Goal: Transaction & Acquisition: Purchase product/service

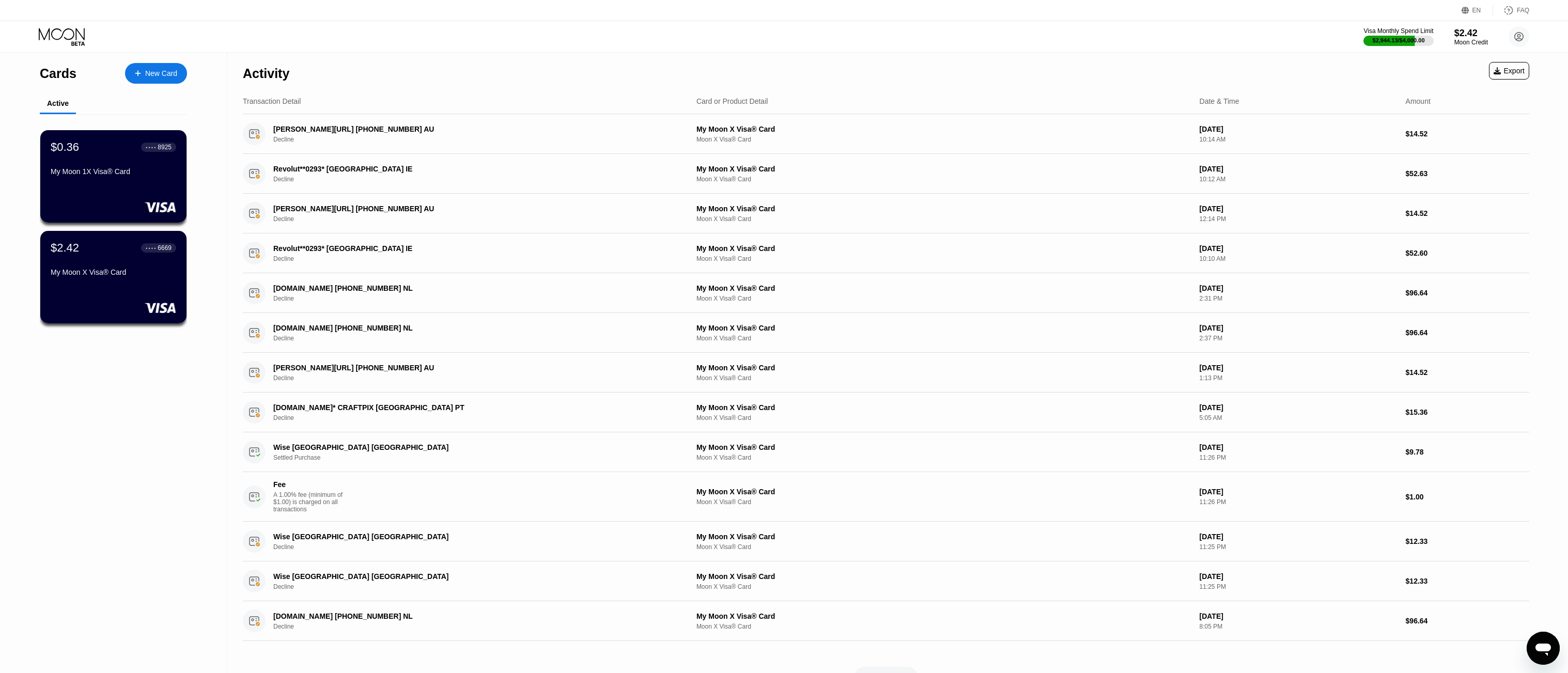
click at [703, 30] on div "Visa Monthly Spend Limit $2,944.13 / $4,000.00 $2.42 Moon Credit cryptobosai cr…" at bounding box center [784, 36] width 1568 height 31
click at [149, 80] on div "New Card" at bounding box center [156, 73] width 62 height 21
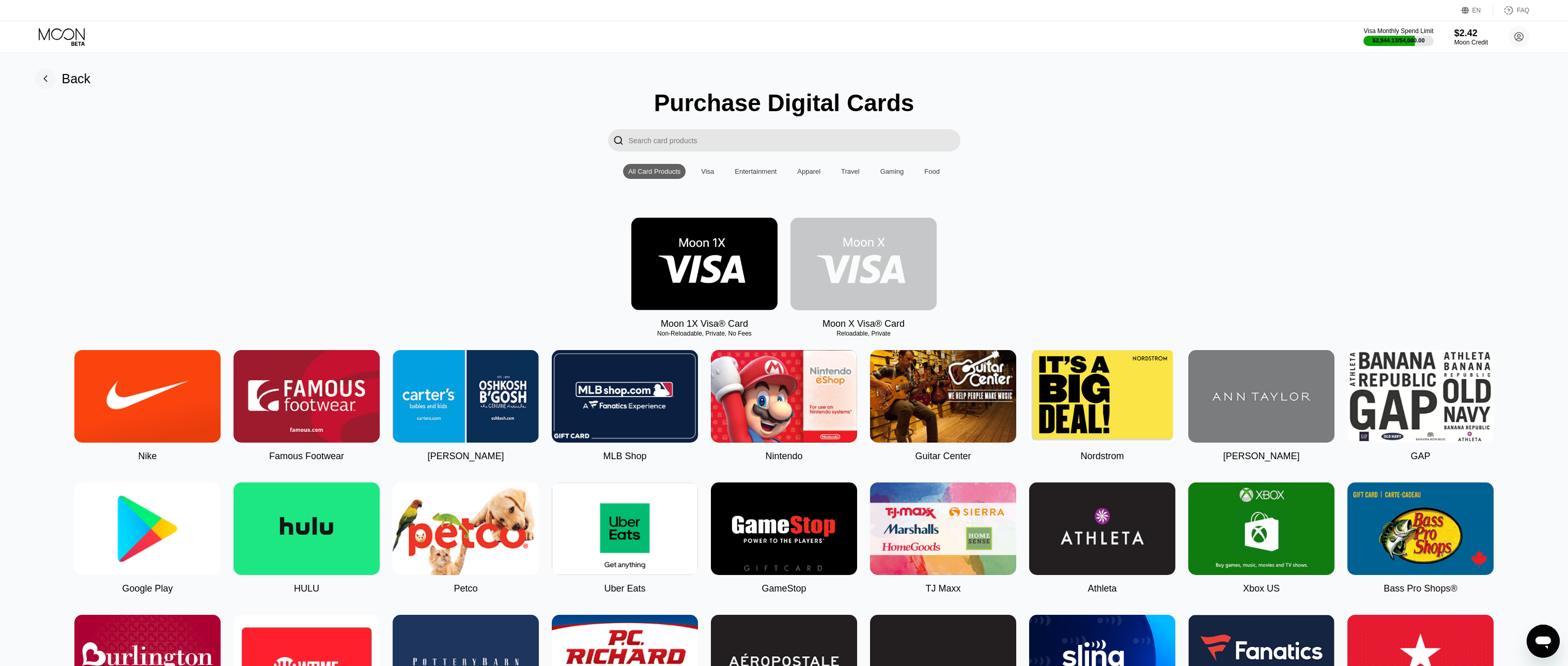
click at [861, 257] on img at bounding box center [863, 264] width 146 height 92
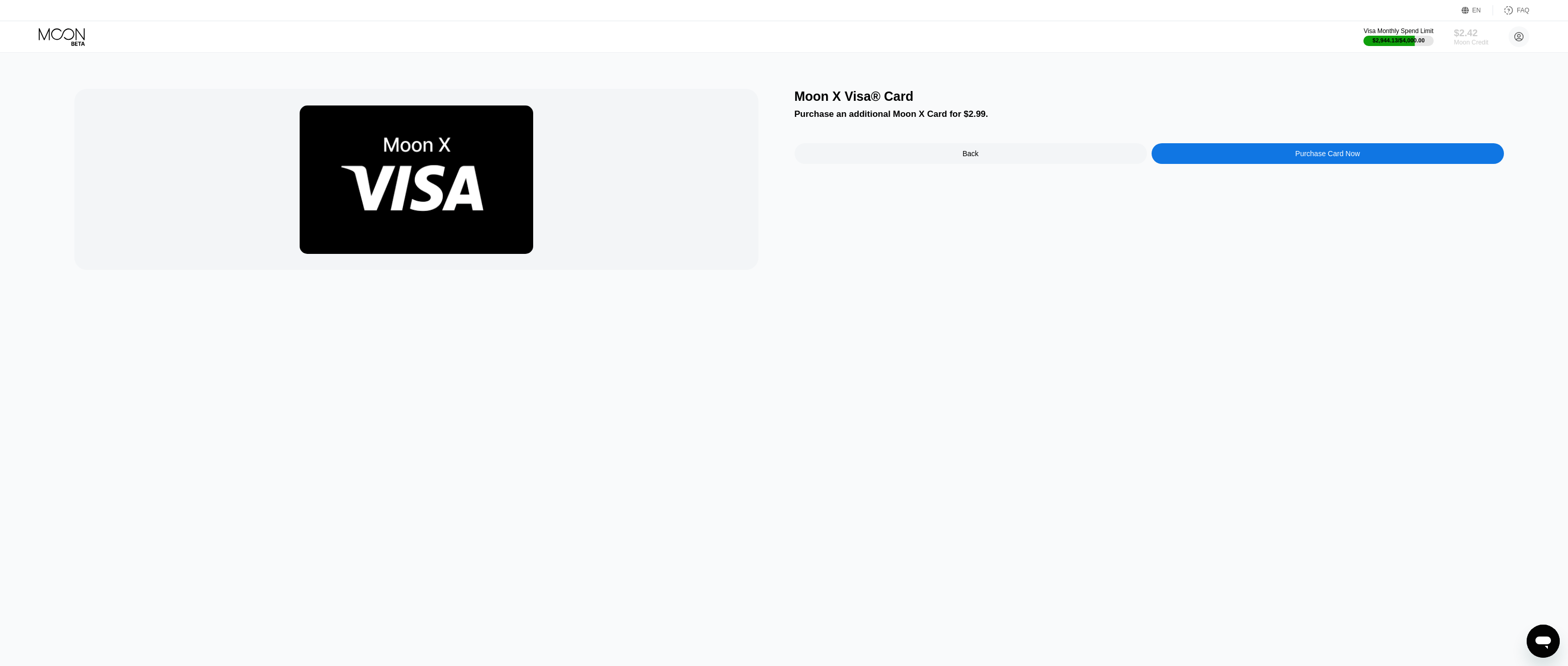
click at [1480, 27] on div "$2.42" at bounding box center [1471, 32] width 35 height 11
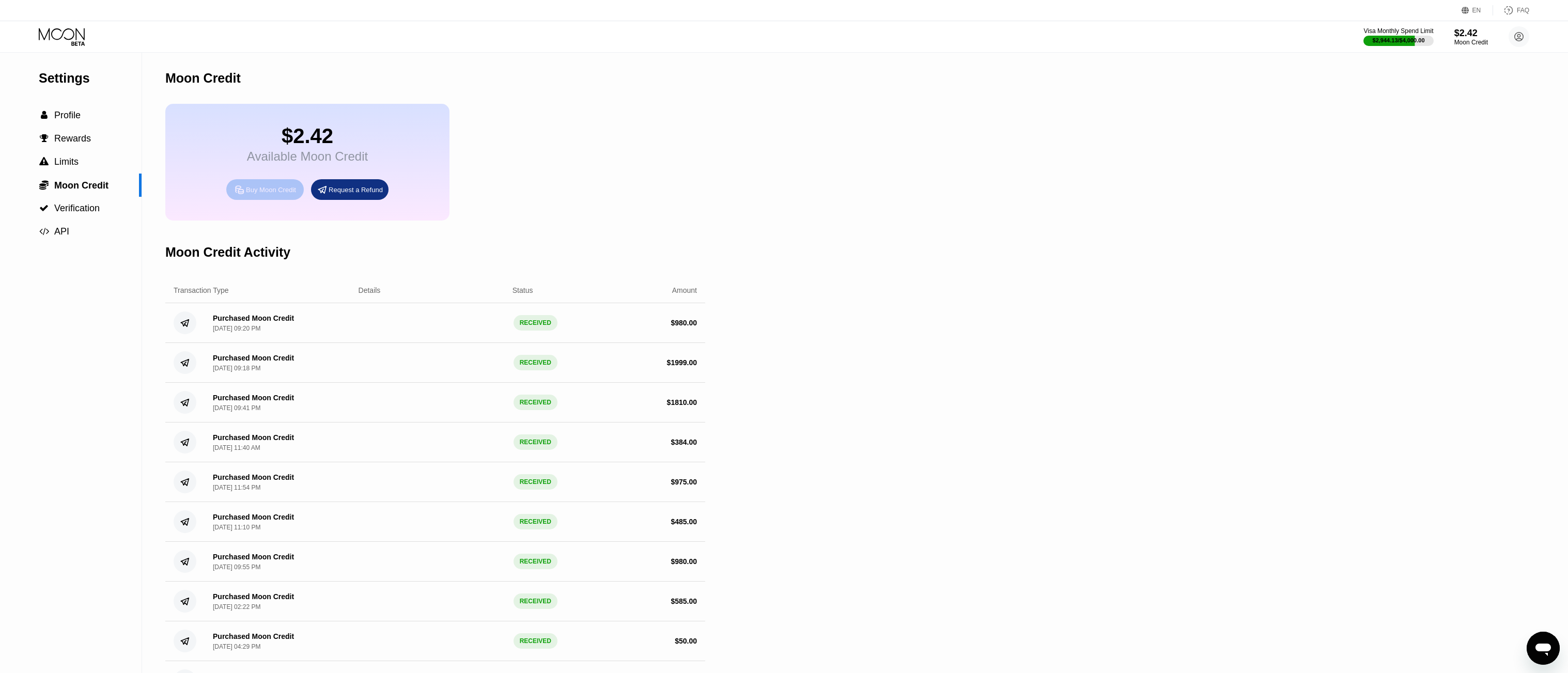
click at [278, 194] on div "Buy Moon Credit" at bounding box center [271, 190] width 50 height 9
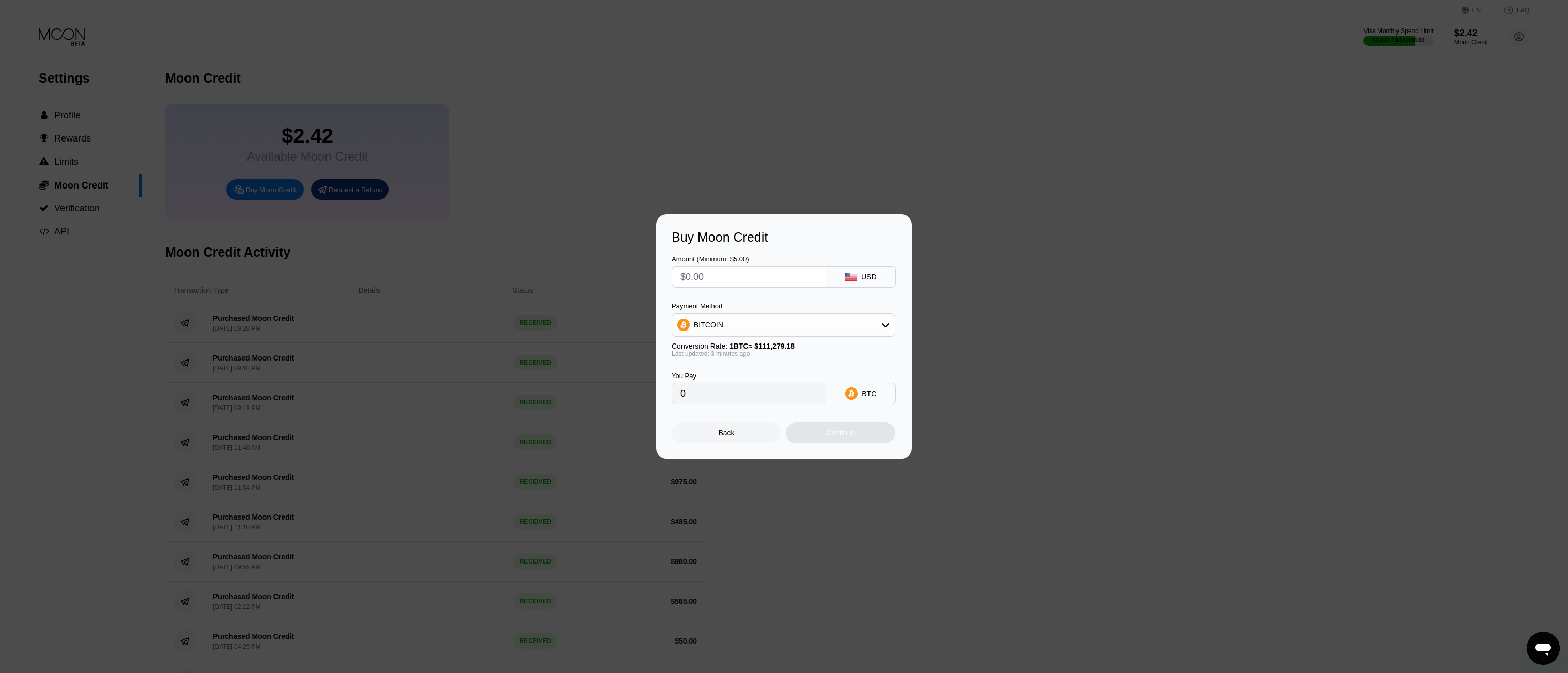
drag, startPoint x: 748, startPoint y: 299, endPoint x: 743, endPoint y: 319, distance: 20.6
click at [746, 303] on div "Amount (Minimum: $5.00) USD Payment Method BITCOIN Conversion Rate: 1 BTC ≈ $11…" at bounding box center [784, 325] width 225 height 160
click at [743, 319] on div "BITCOIN" at bounding box center [783, 325] width 222 height 21
click at [733, 366] on div "USDT on TRON" at bounding box center [783, 376] width 224 height 23
click at [735, 373] on span "USDT on TRON" at bounding box center [722, 376] width 53 height 8
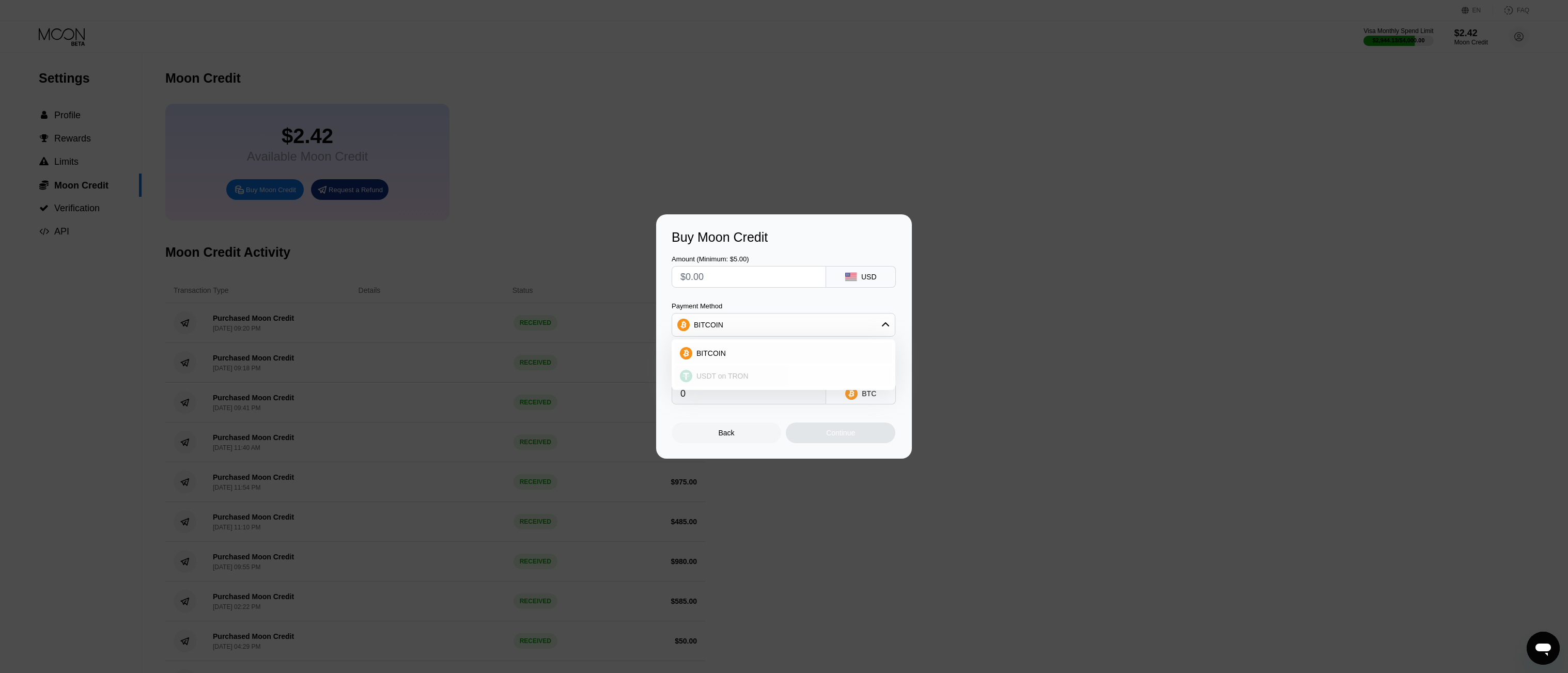
type input "0.00"
click at [736, 288] on div "Amount (Minimum: $5.00) USD Payment Method USDT on TRON Conversion Rate: 1 USDT…" at bounding box center [784, 325] width 225 height 160
click at [737, 275] on input "text" at bounding box center [748, 276] width 137 height 21
type input "$2"
type input "2.02"
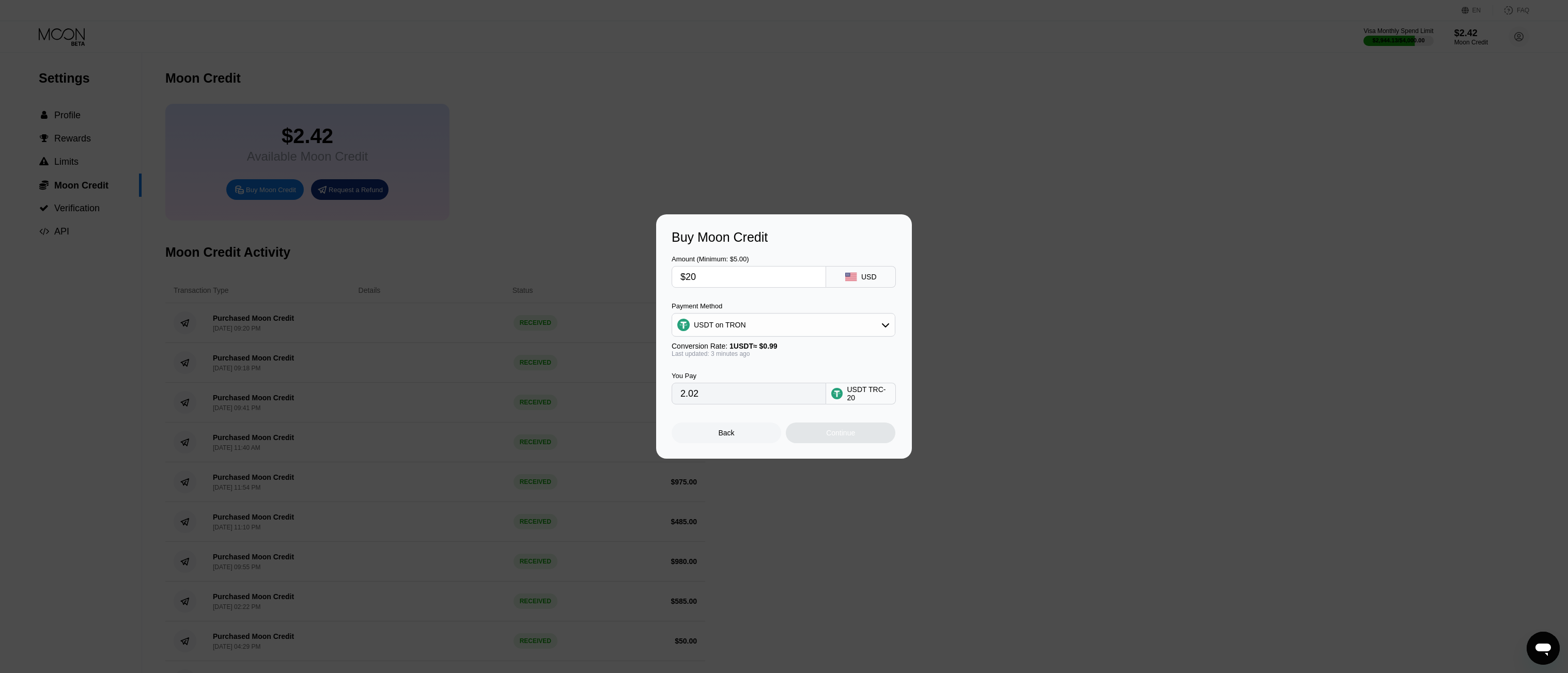
type input "$209"
type input "211.11"
type input "$20"
type input "20.20"
type input "$2"
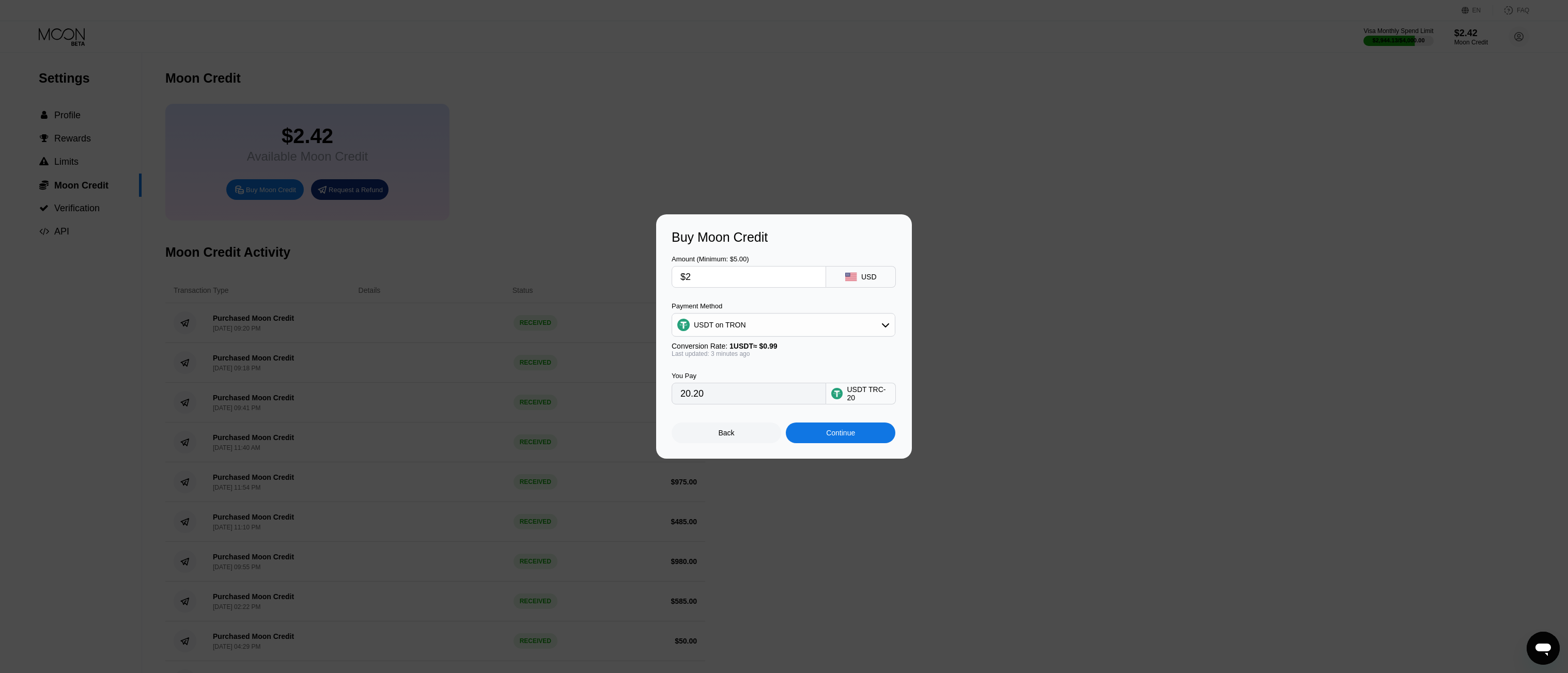
type input "2.02"
type input "$20"
type input "20.20"
type input "$20"
click at [854, 434] on div "Continue" at bounding box center [840, 433] width 29 height 8
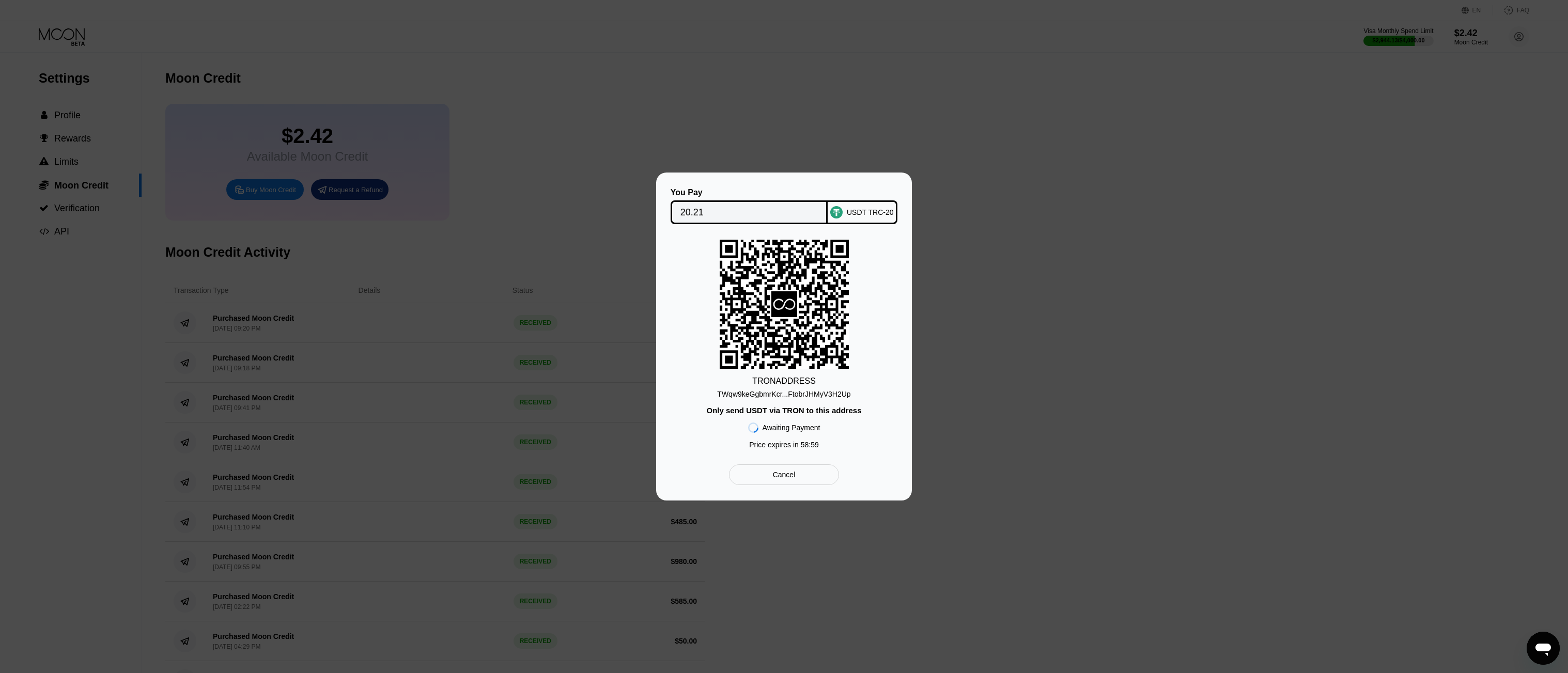
click at [793, 392] on div "TWqw9keGgbmrKcr...FtobrJHMyV3H2Up" at bounding box center [783, 394] width 133 height 8
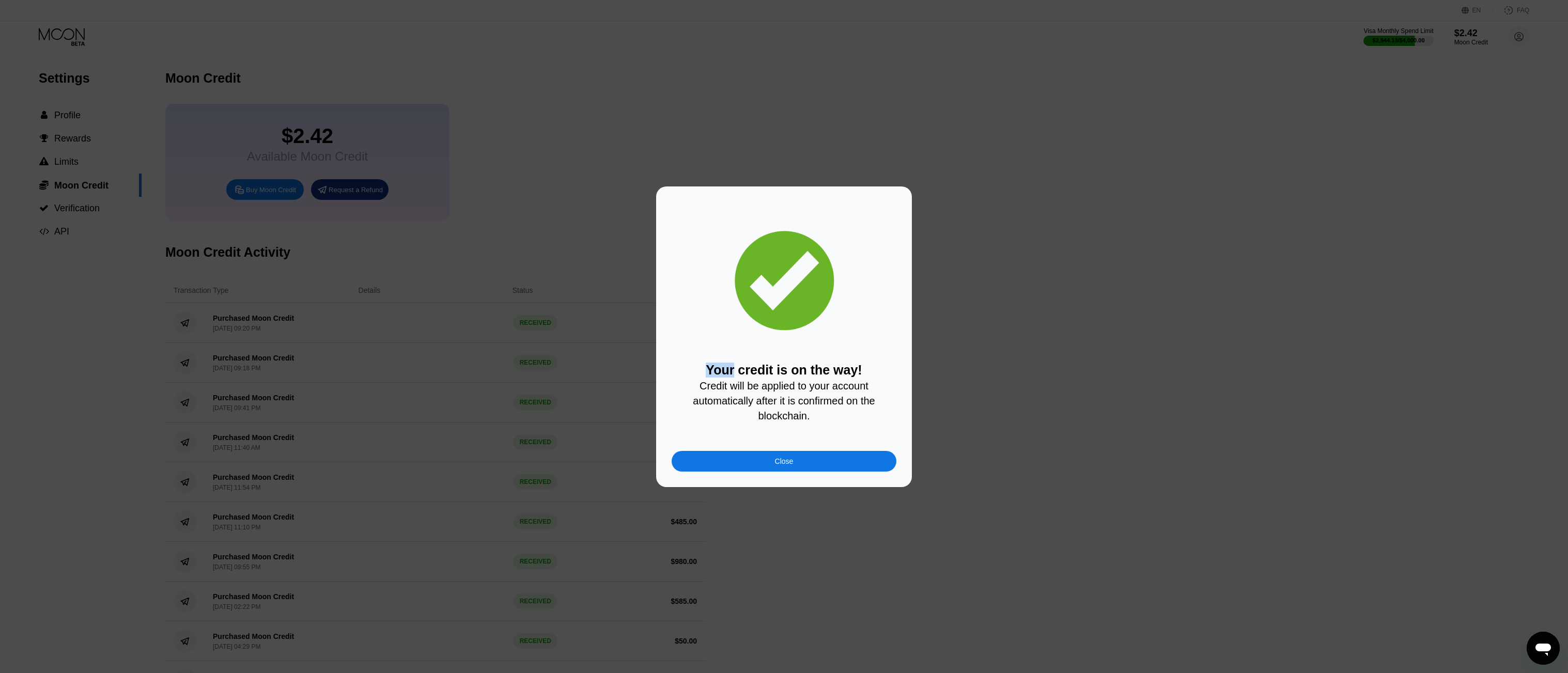
click at [448, 186] on div "Your credit is on the way! Credit will be applied to your account automatically…" at bounding box center [784, 337] width 1568 height 301
click at [843, 481] on div "Your credit is on the way! Credit will be applied to your account automatically…" at bounding box center [784, 337] width 255 height 301
click at [825, 455] on div "Your credit is on the way! Credit will be applied to your account automatically…" at bounding box center [784, 337] width 225 height 270
click at [821, 462] on div "Close" at bounding box center [784, 461] width 225 height 21
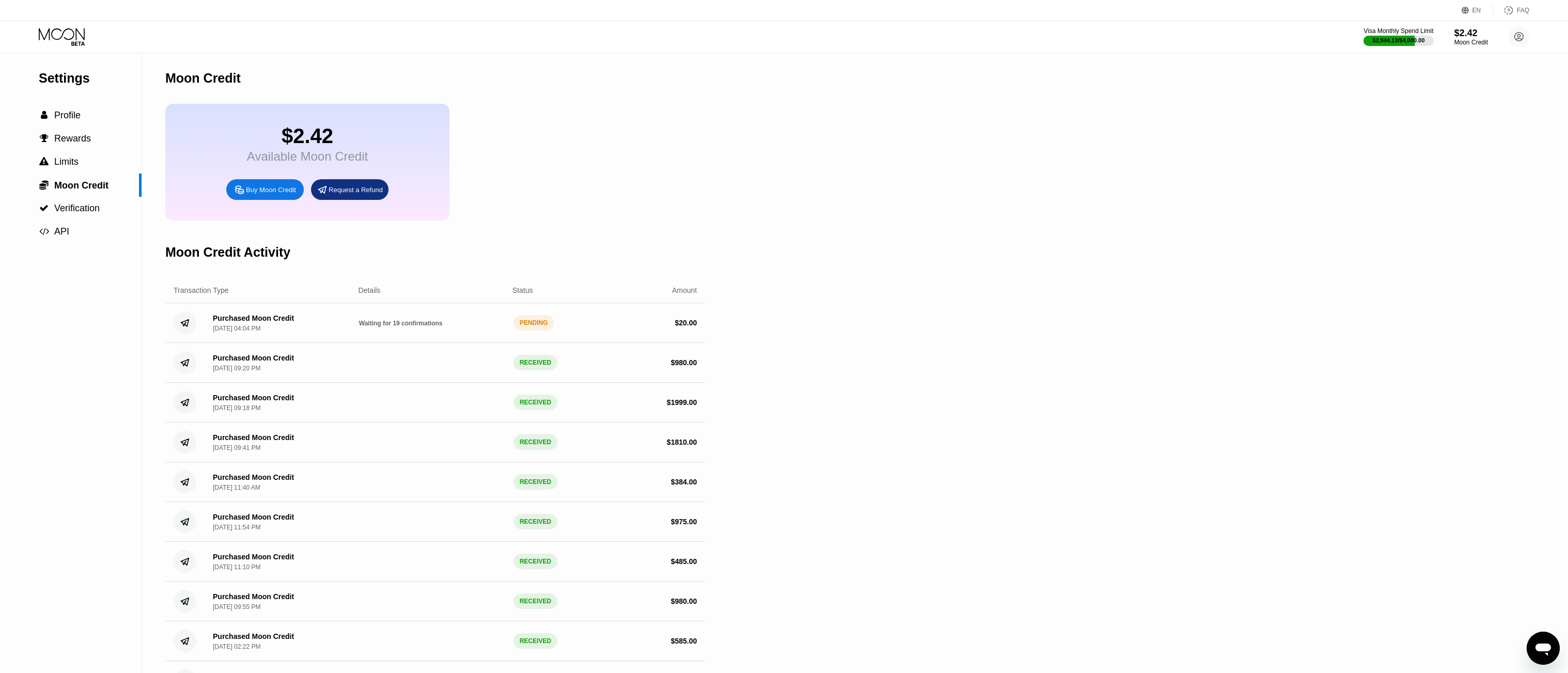
drag, startPoint x: 49, startPoint y: 32, endPoint x: 56, endPoint y: 32, distance: 7.0
click at [50, 32] on icon at bounding box center [62, 34] width 46 height 12
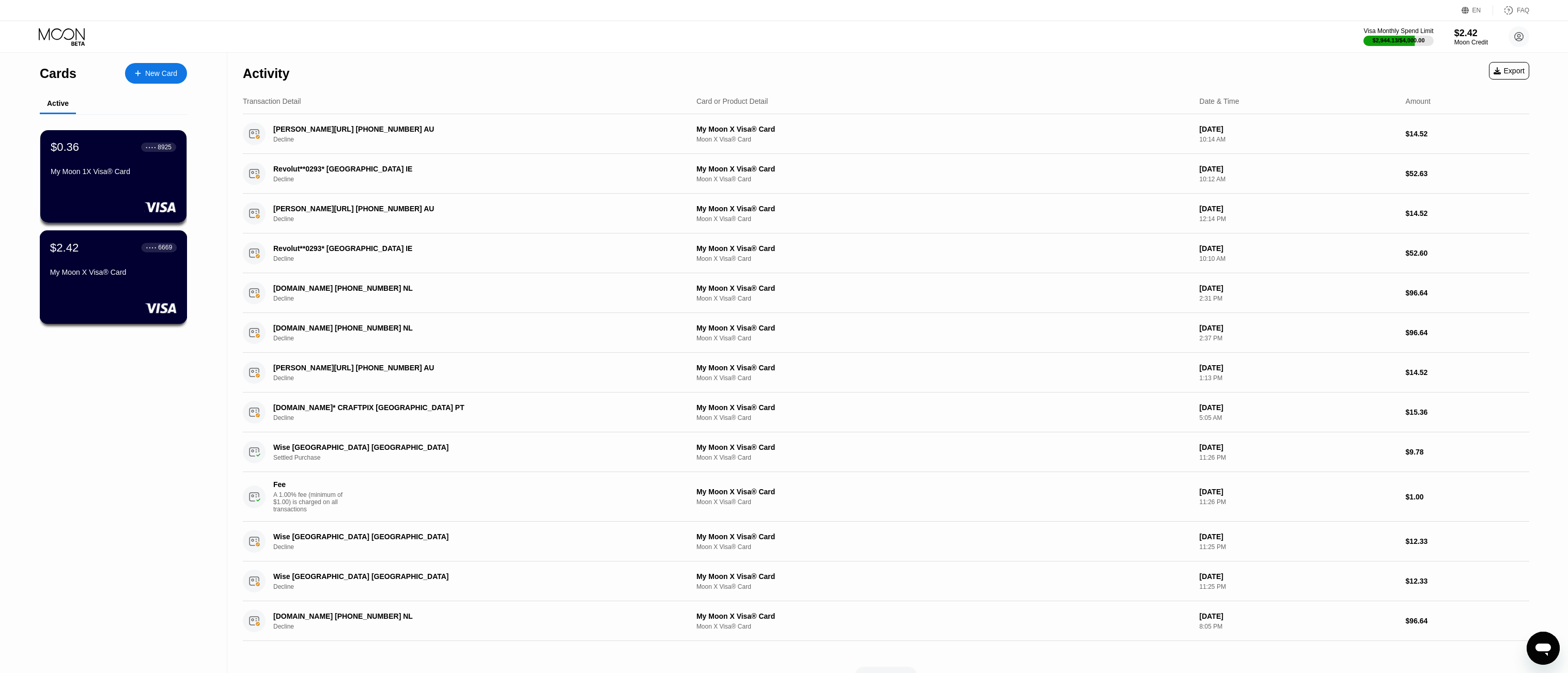
click at [149, 275] on div "My Moon X Visa® Card" at bounding box center [114, 272] width 127 height 8
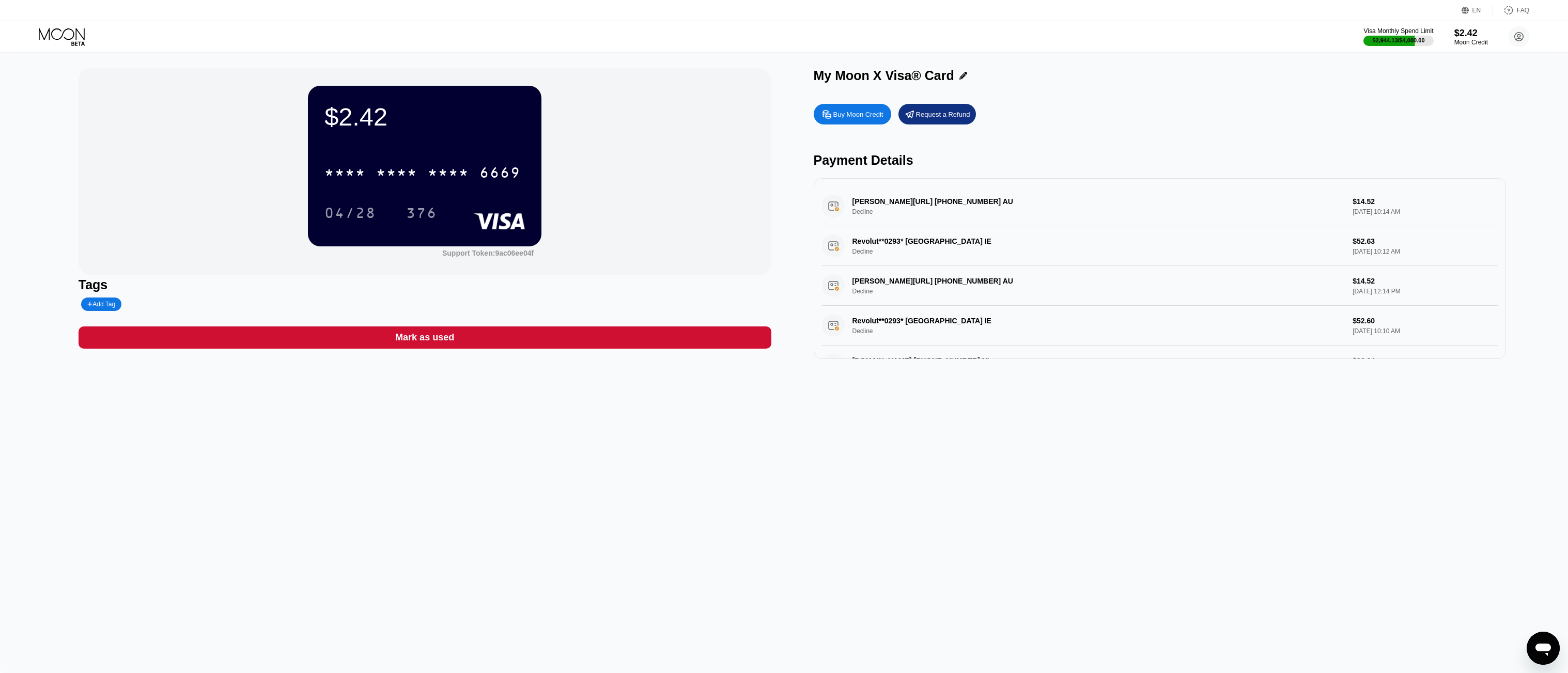
click at [397, 212] on div "04/28 376" at bounding box center [425, 213] width 201 height 26
